Goal: Task Accomplishment & Management: Use online tool/utility

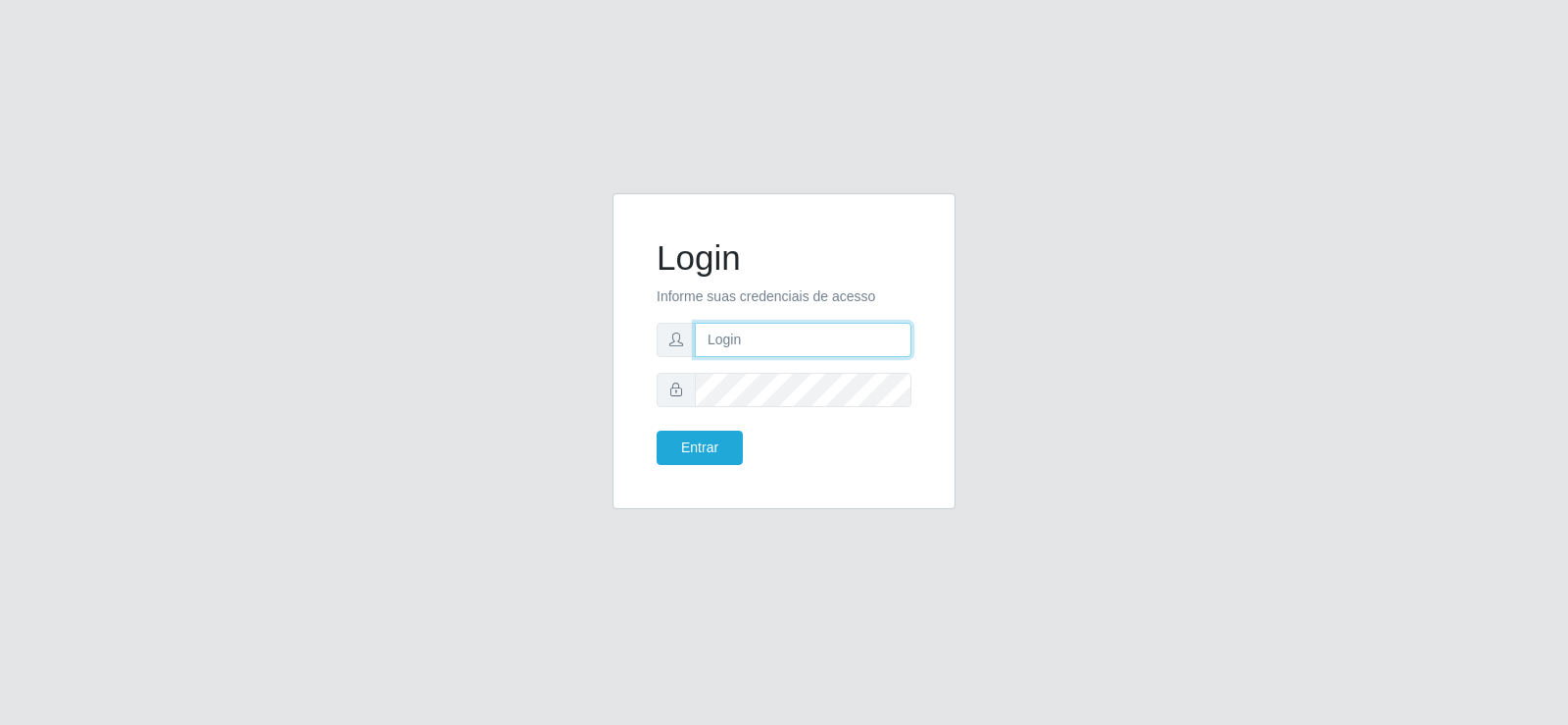
type input "[EMAIL_ADDRESS][DOMAIN_NAME]"
drag, startPoint x: 673, startPoint y: 354, endPoint x: 591, endPoint y: 367, distance: 83.0
click at [591, 367] on div "Login Informe suas credenciais de acesso [EMAIL_ADDRESS][DOMAIN_NAME] Entrar" at bounding box center [784, 362] width 1118 height 340
click at [475, 351] on div "Login Informe suas credenciais de acesso [EMAIL_ADDRESS][DOMAIN_NAME] Entrar" at bounding box center [784, 362] width 1118 height 340
click at [706, 443] on button "Entrar" at bounding box center [700, 447] width 87 height 34
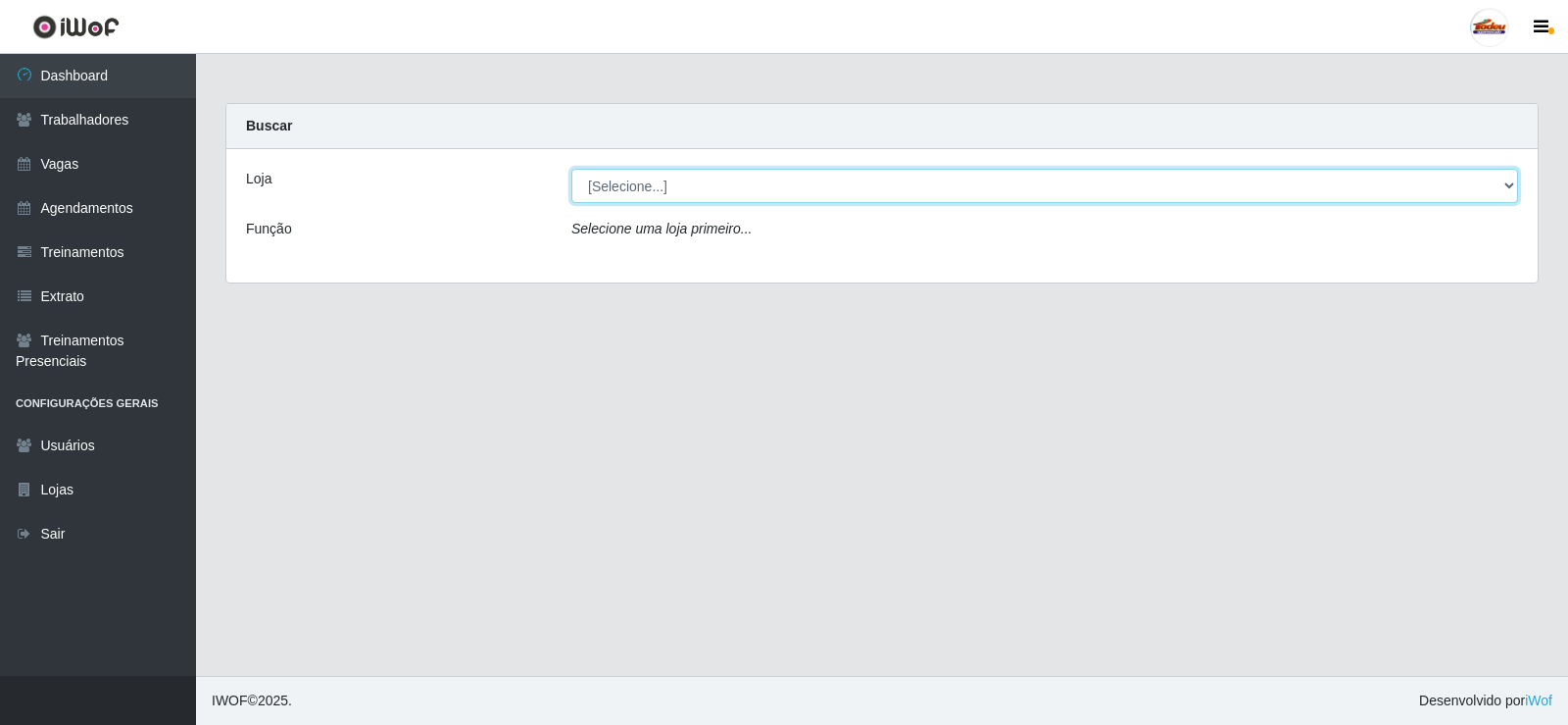
click at [791, 191] on select "[Selecione...] Supermercado Tadeu - [GEOGRAPHIC_DATA]" at bounding box center [1044, 185] width 947 height 34
select select "195"
click at [571, 168] on select "[Selecione...] Supermercado Tadeu - [GEOGRAPHIC_DATA]" at bounding box center [1044, 185] width 947 height 34
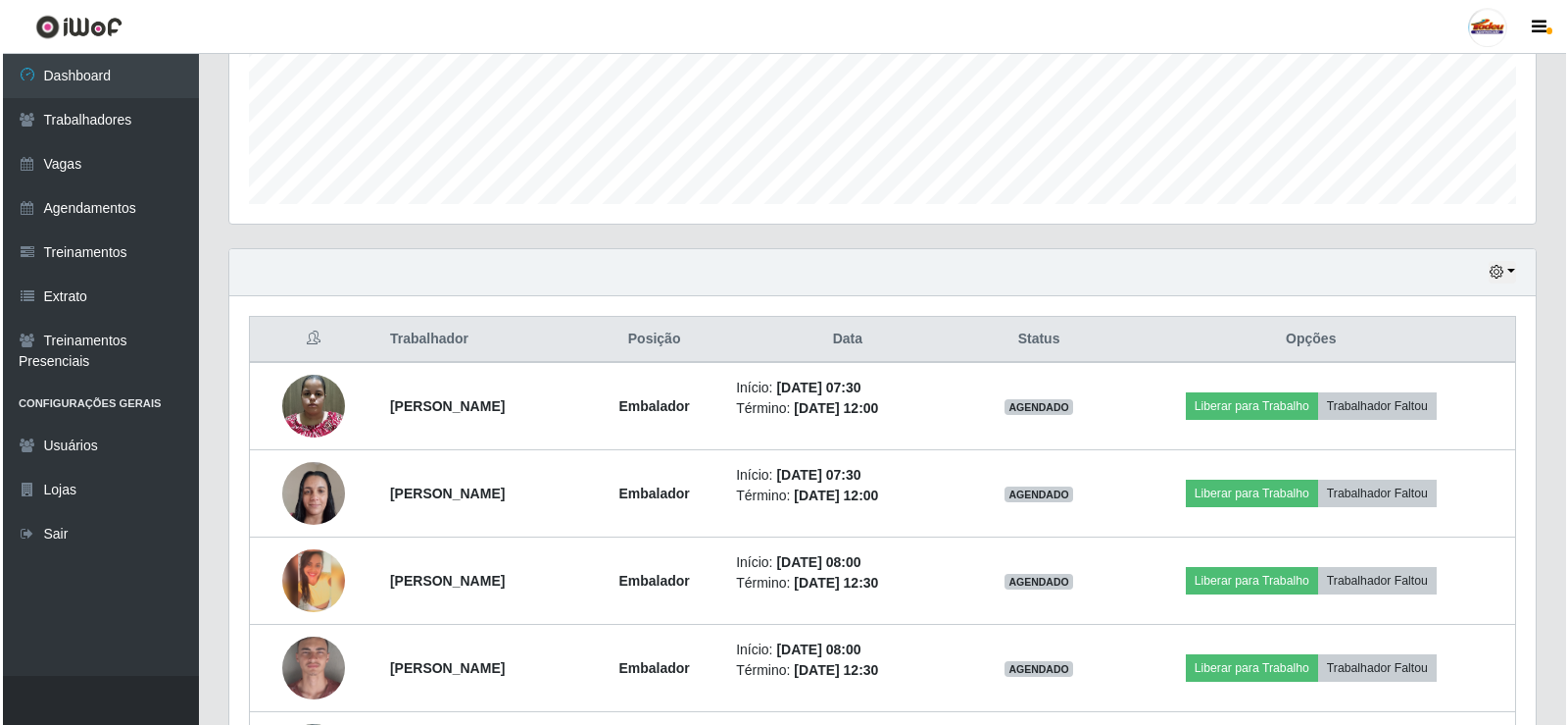
scroll to position [490, 0]
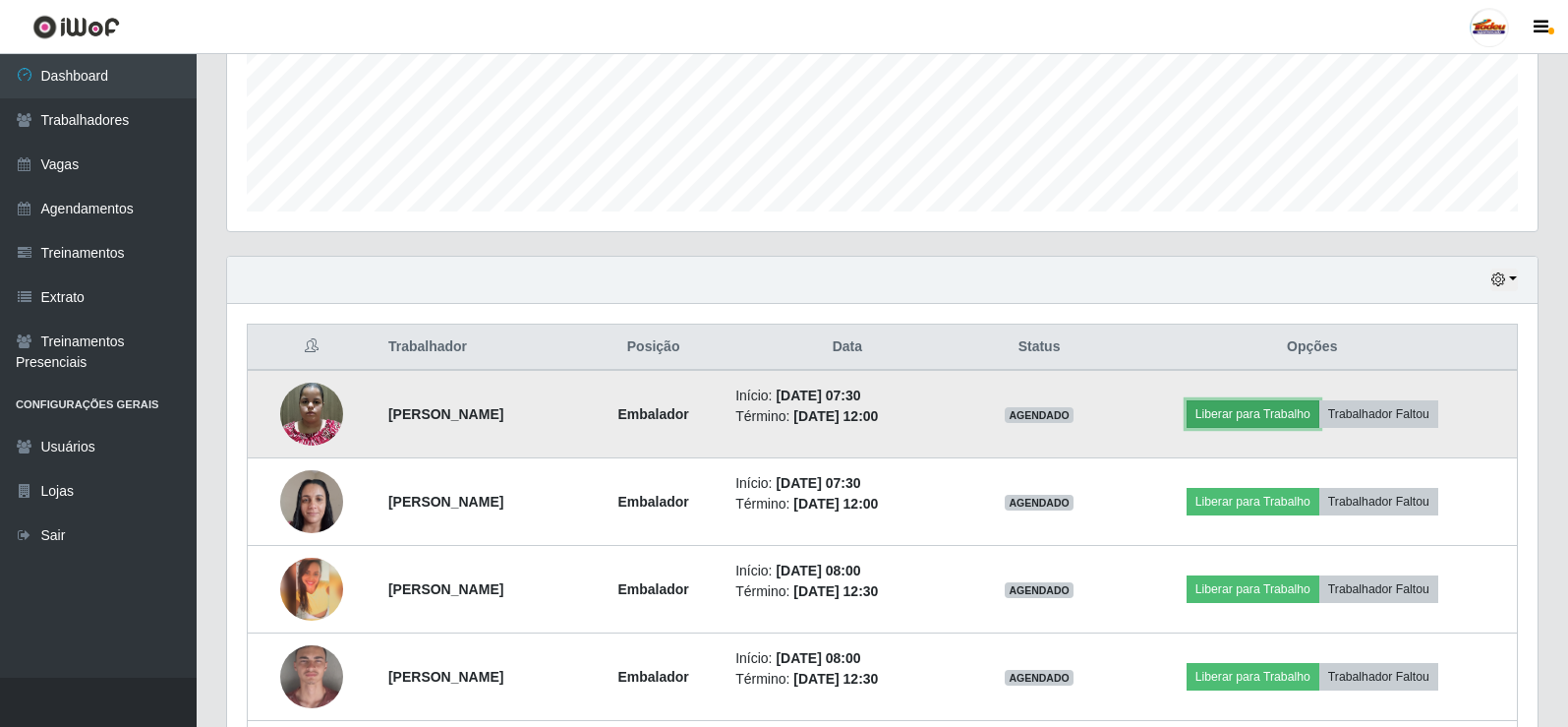
click at [1248, 400] on button "Liberar para Trabalho" at bounding box center [1252, 414] width 133 height 28
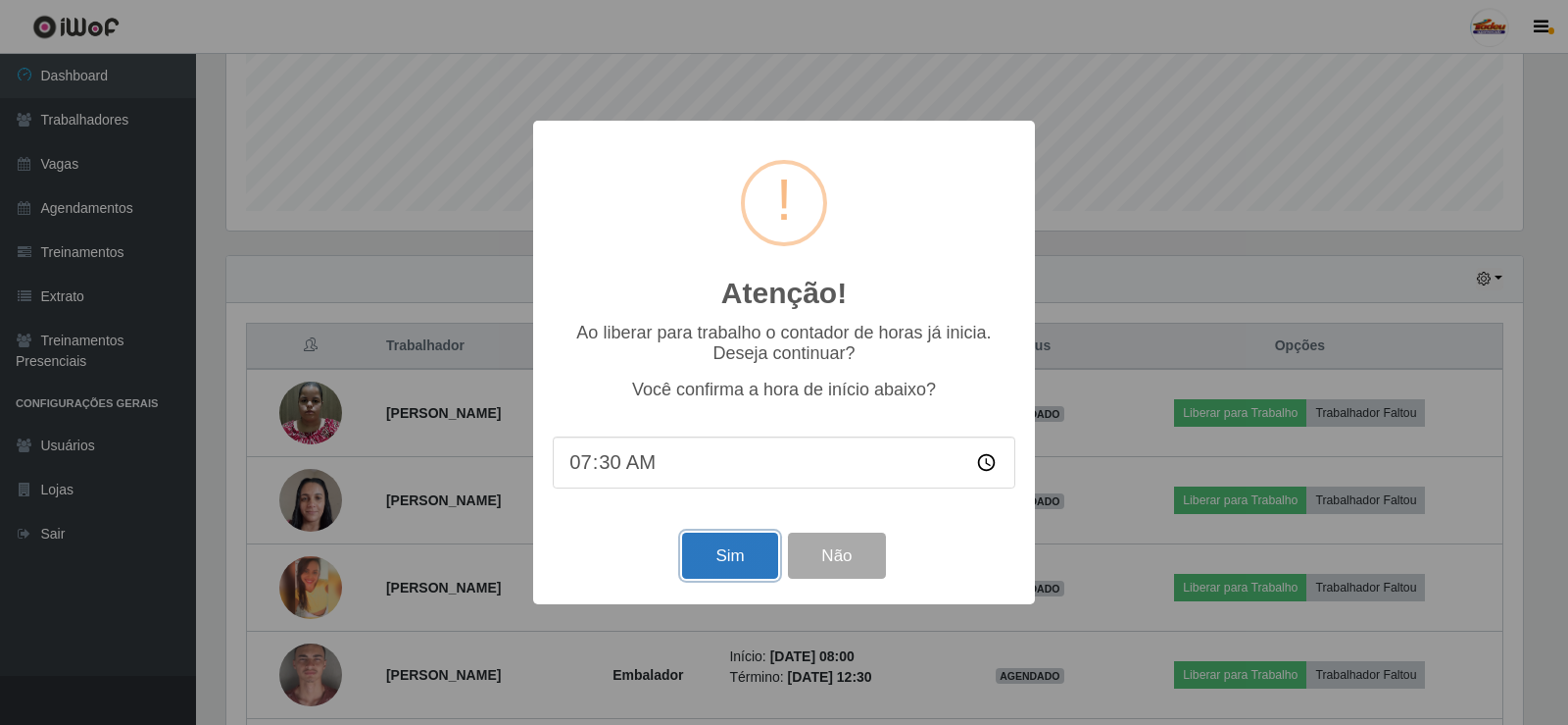
click at [722, 551] on button "Sim" at bounding box center [730, 556] width 96 height 46
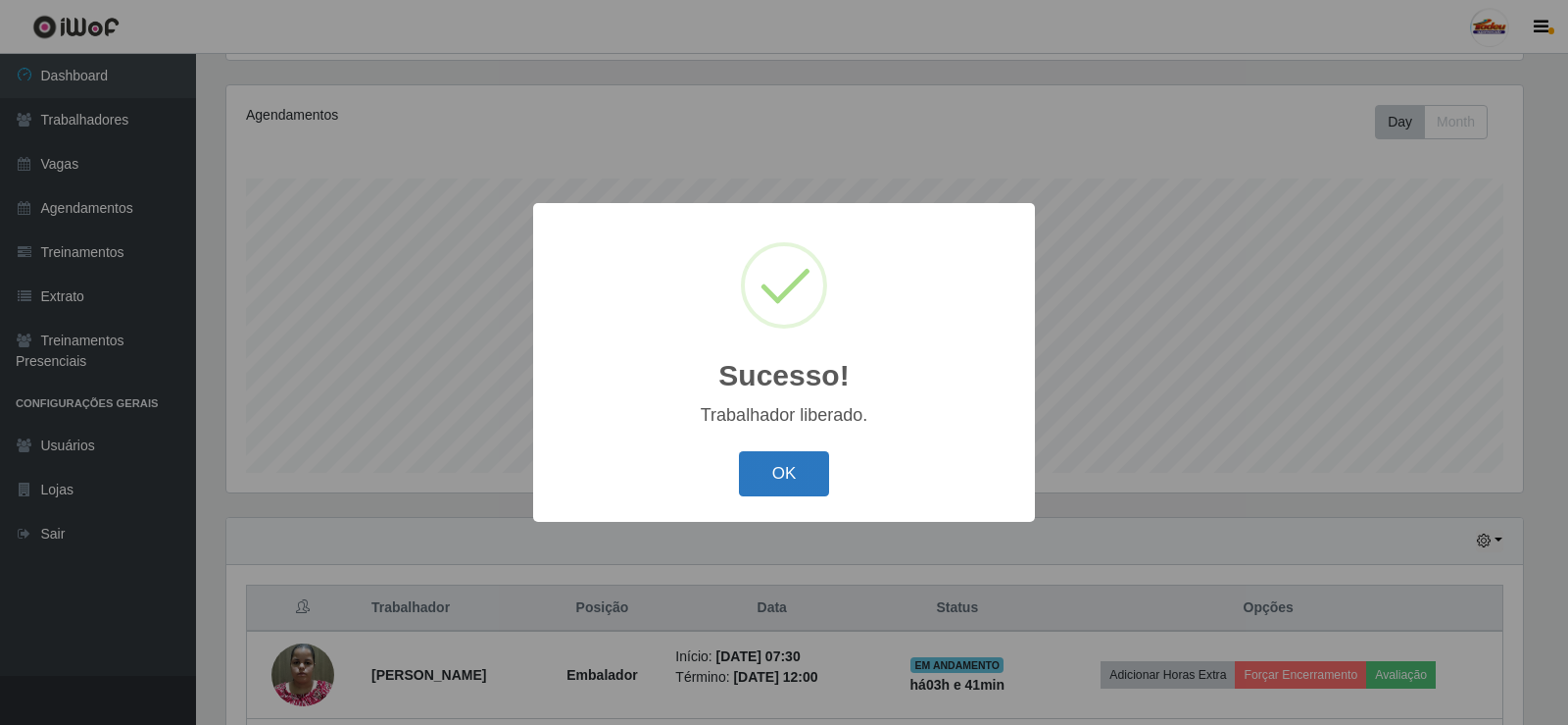
click at [811, 471] on button "OK" at bounding box center [784, 474] width 92 height 46
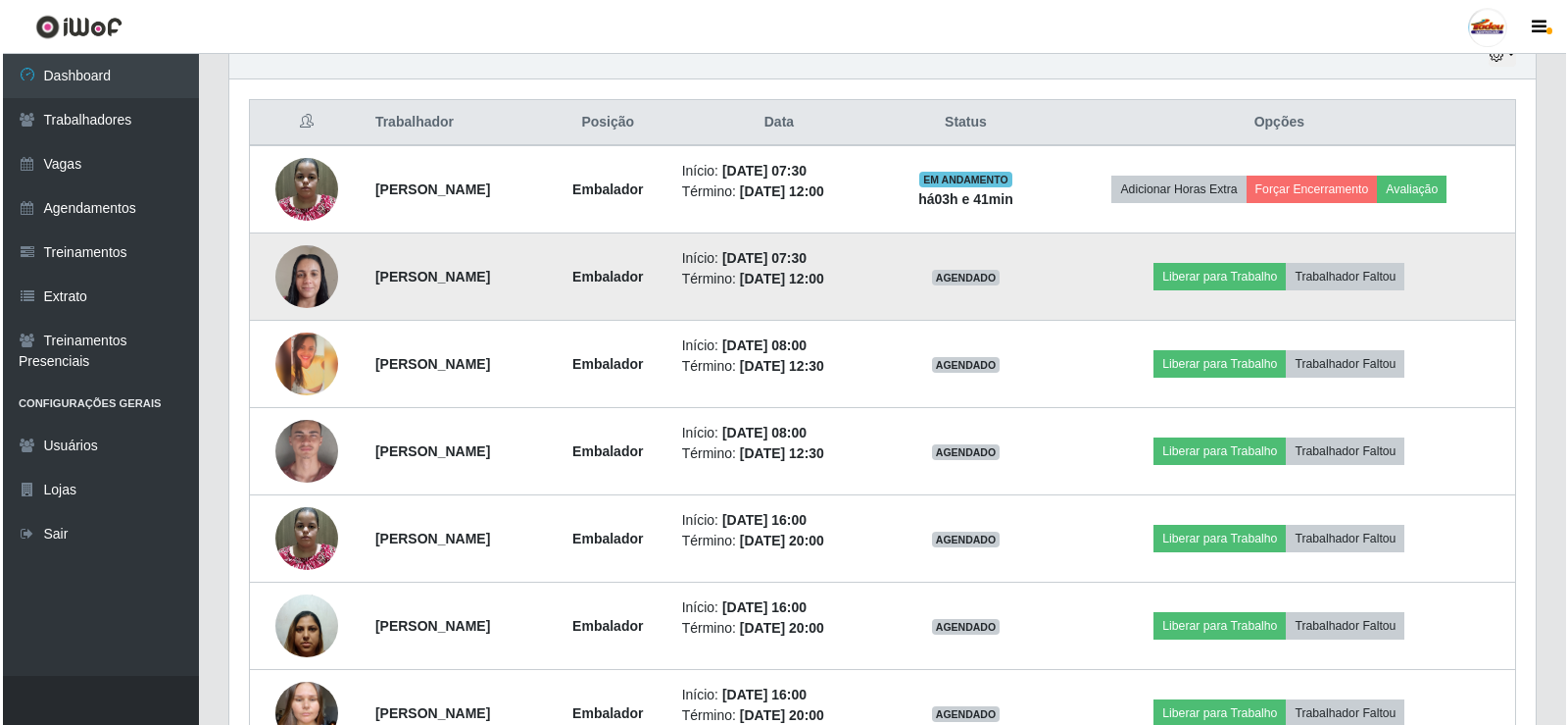
scroll to position [719, 0]
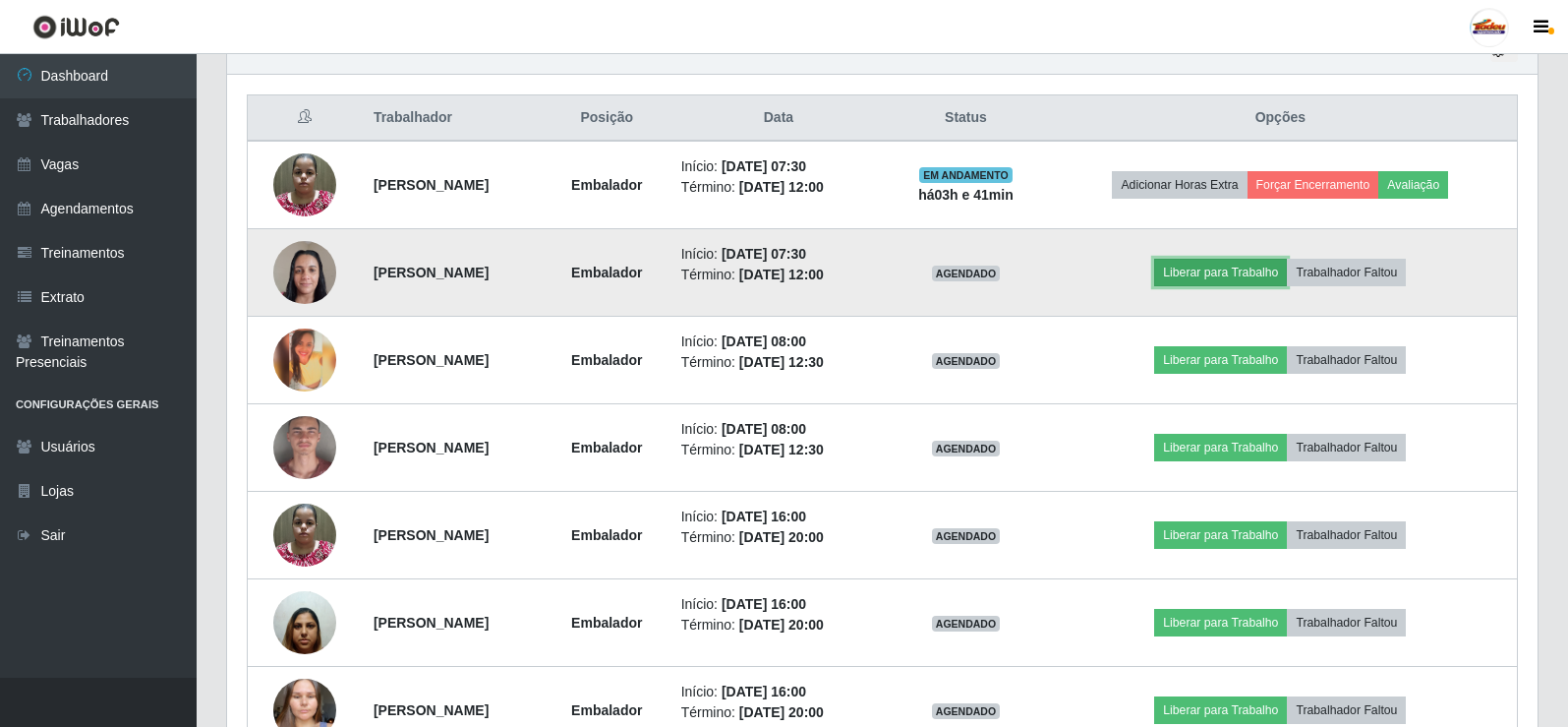
click at [1276, 274] on button "Liberar para Trabalho" at bounding box center [1220, 273] width 133 height 28
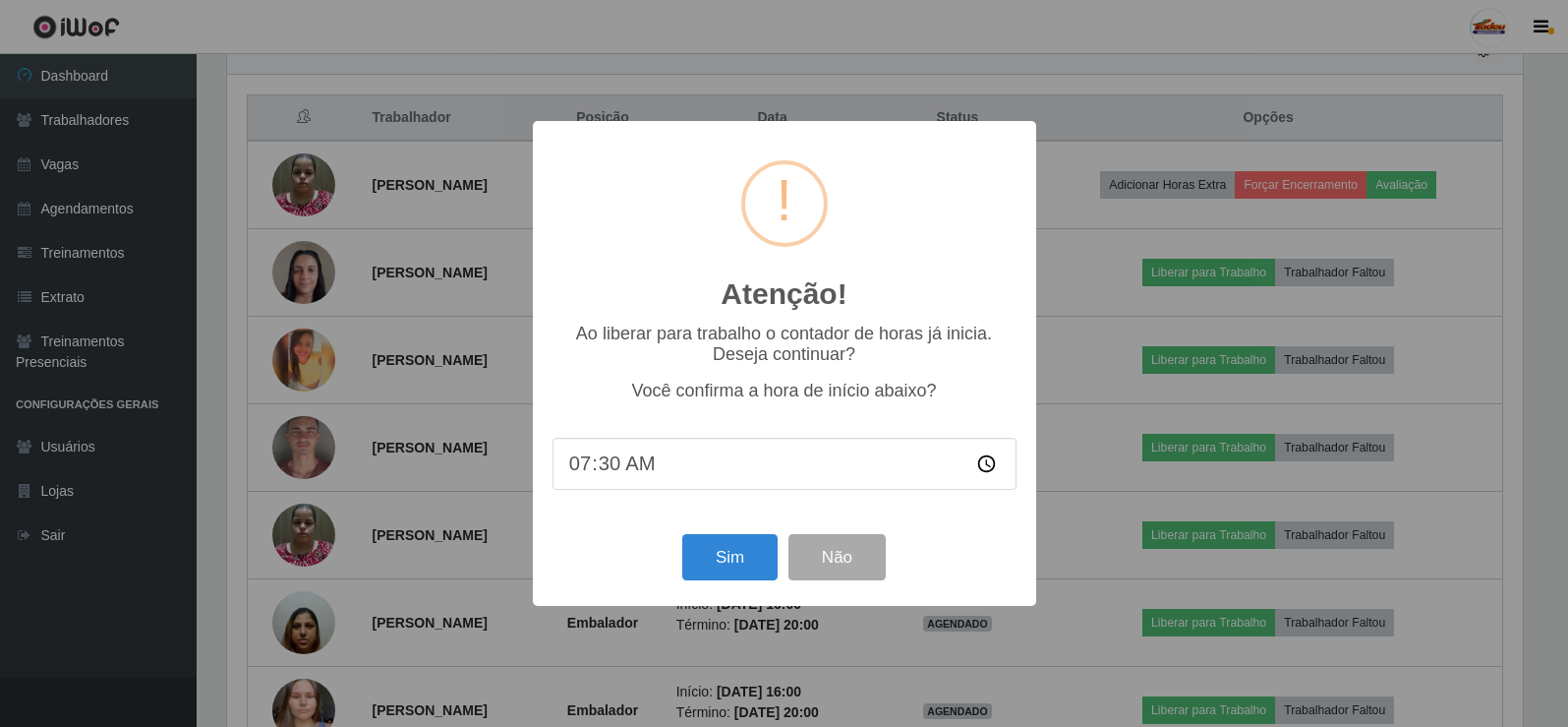
scroll to position [408, 1301]
click at [733, 562] on button "Sim" at bounding box center [732, 557] width 96 height 46
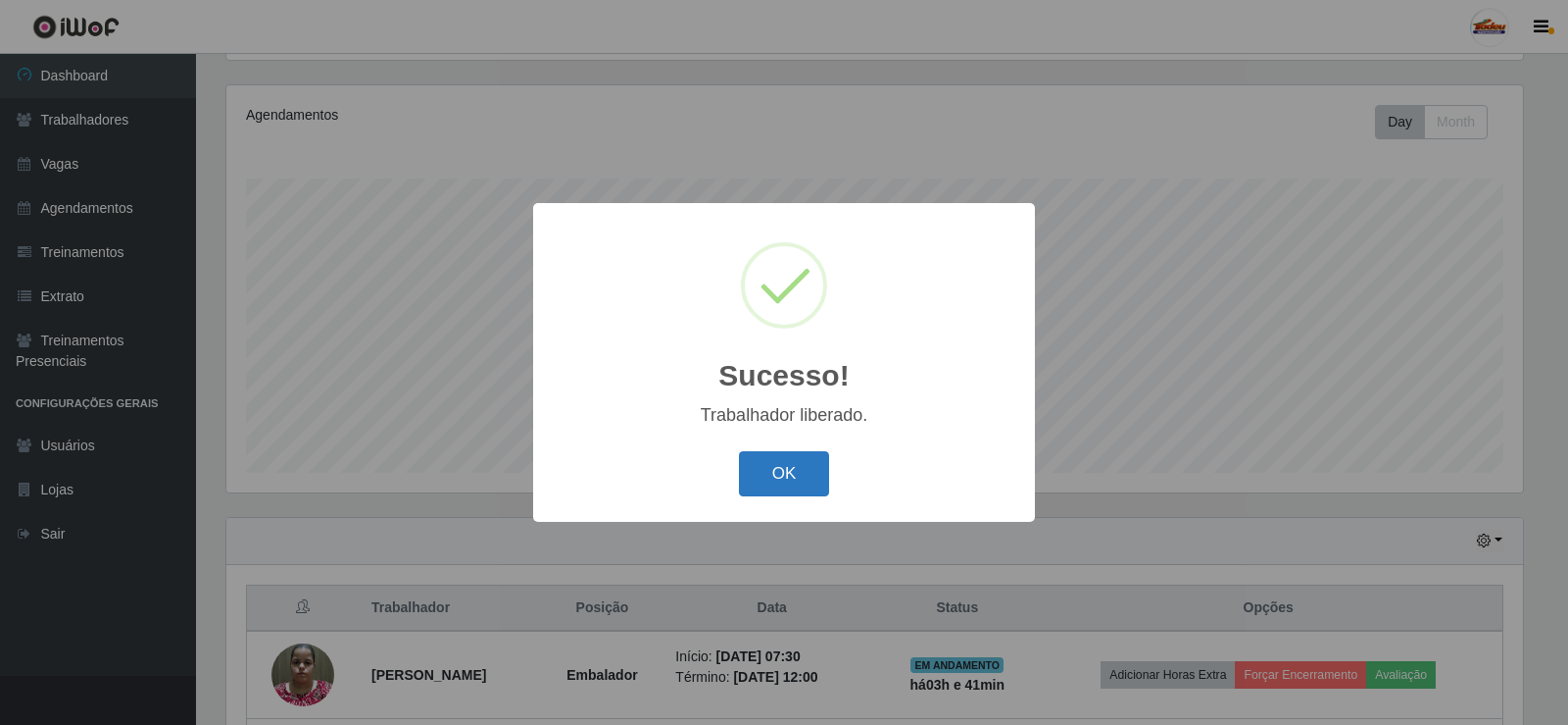
click at [788, 485] on button "OK" at bounding box center [784, 474] width 92 height 46
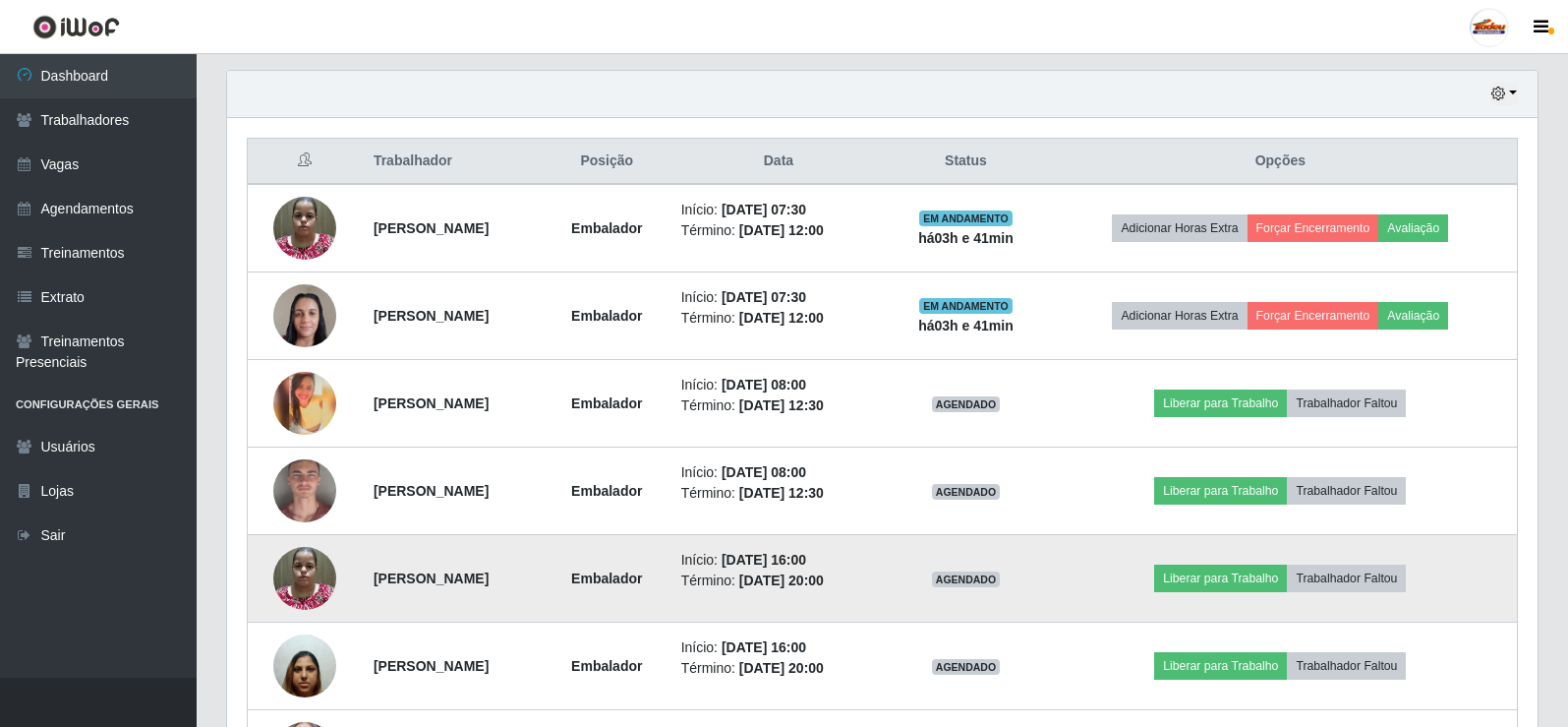
scroll to position [721, 0]
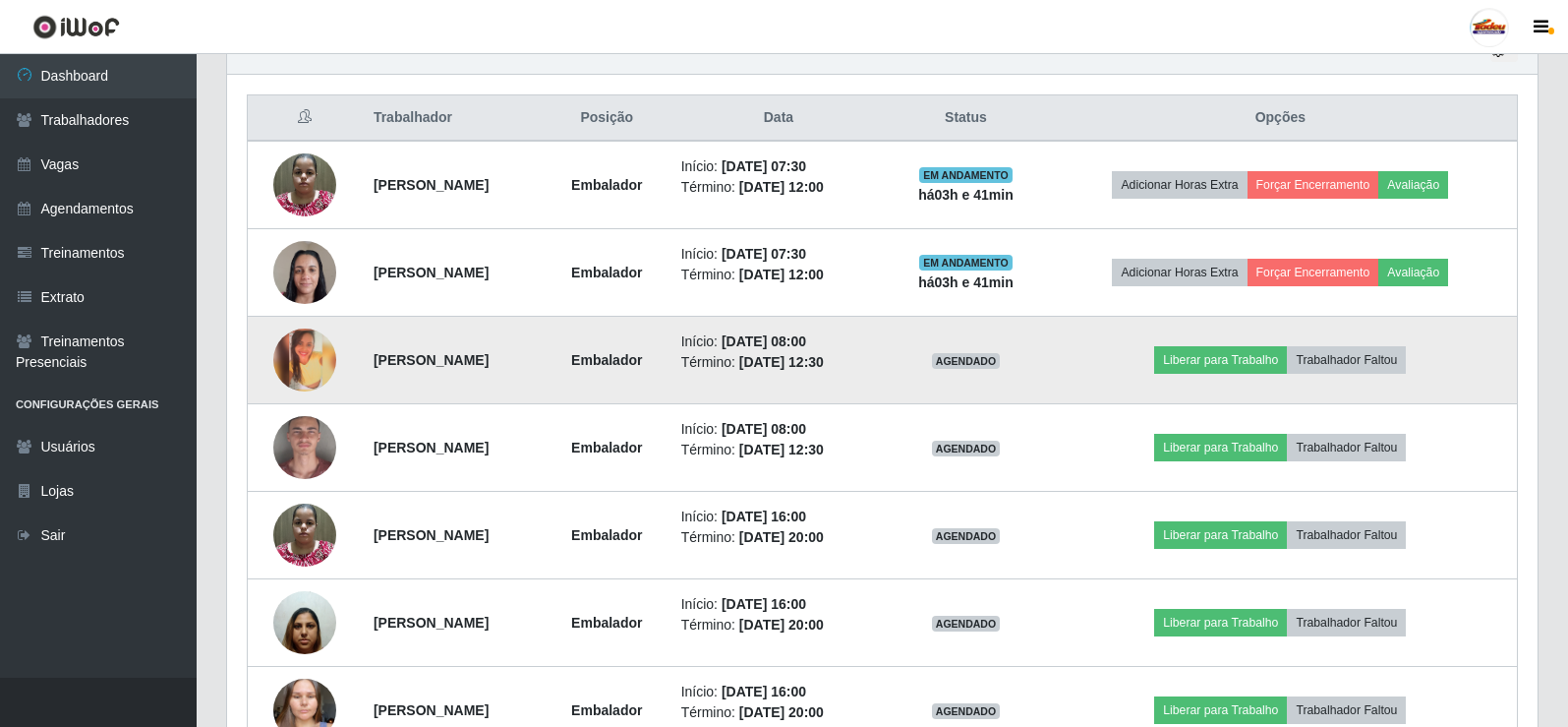
click at [297, 356] on img at bounding box center [304, 360] width 63 height 63
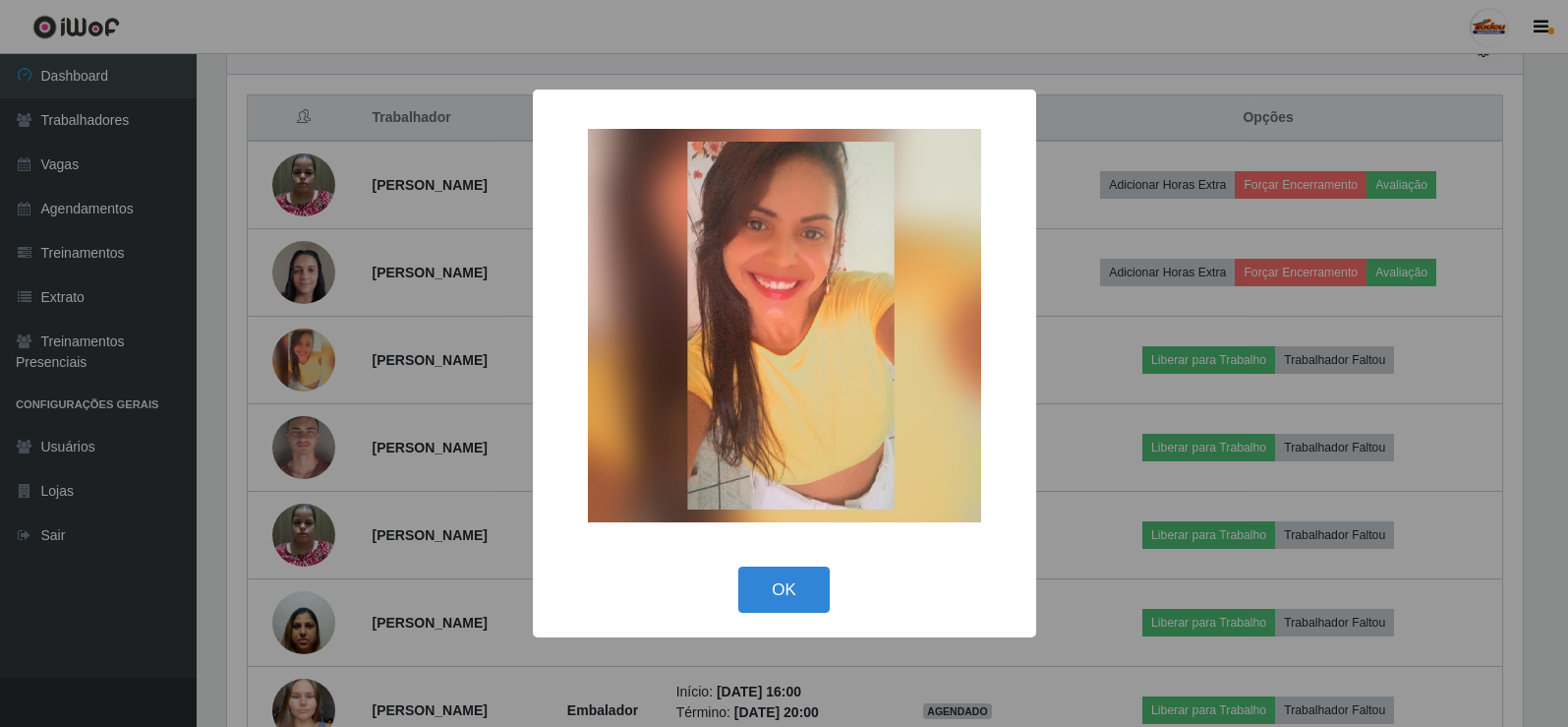
scroll to position [408, 1301]
click at [771, 589] on button "OK" at bounding box center [786, 589] width 92 height 46
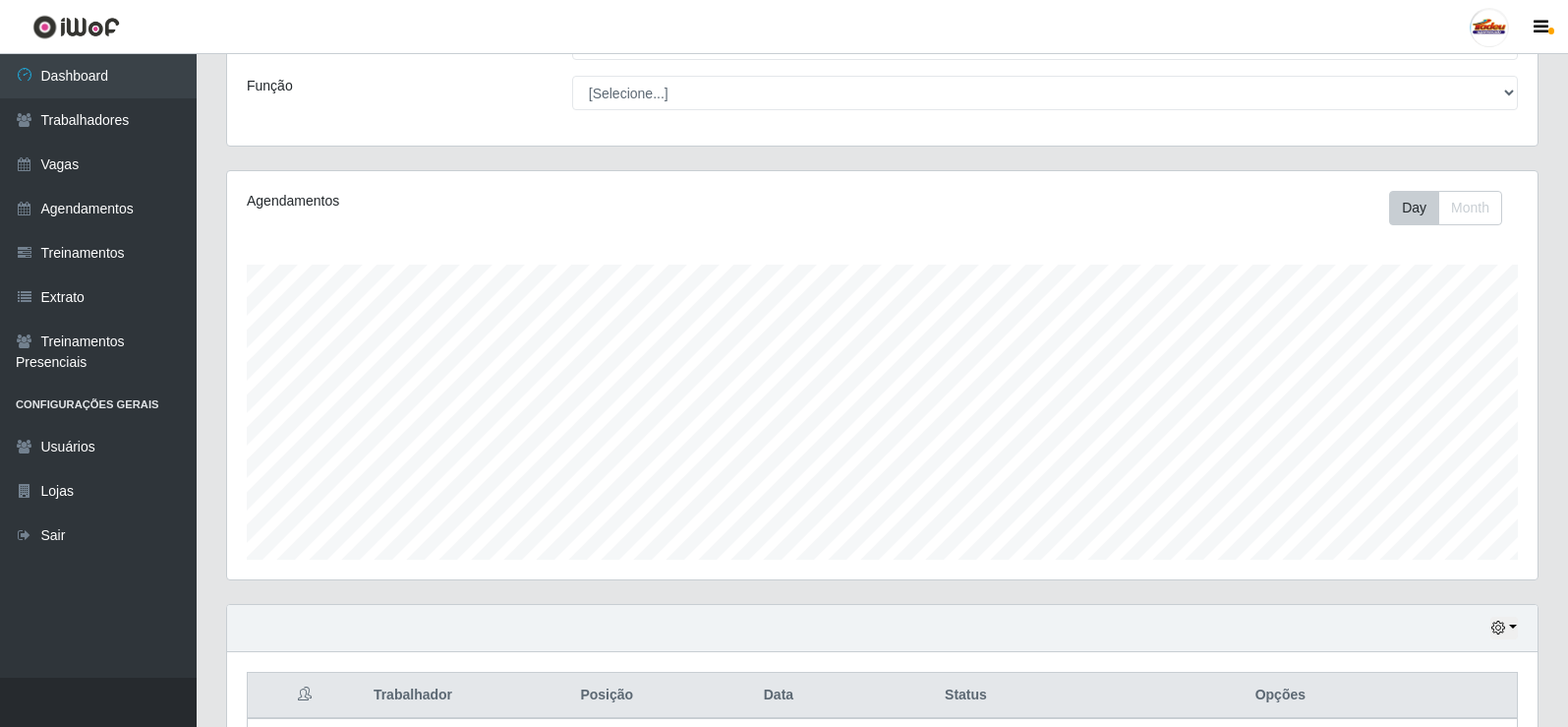
scroll to position [0, 0]
